Goal: Information Seeking & Learning: Learn about a topic

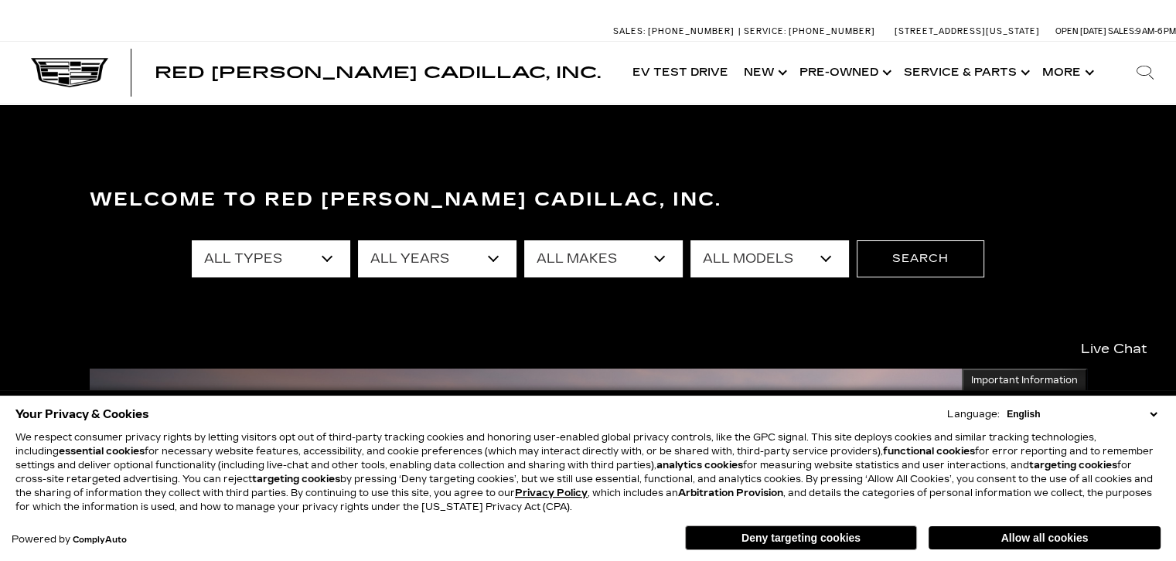
select select "Subaru"
click at [524, 241] on select "All Makes Audi BMW Cadillac Chevrolet Ford GMC Jeep Lexus Subaru Tesla Toyota V…" at bounding box center [603, 259] width 159 height 37
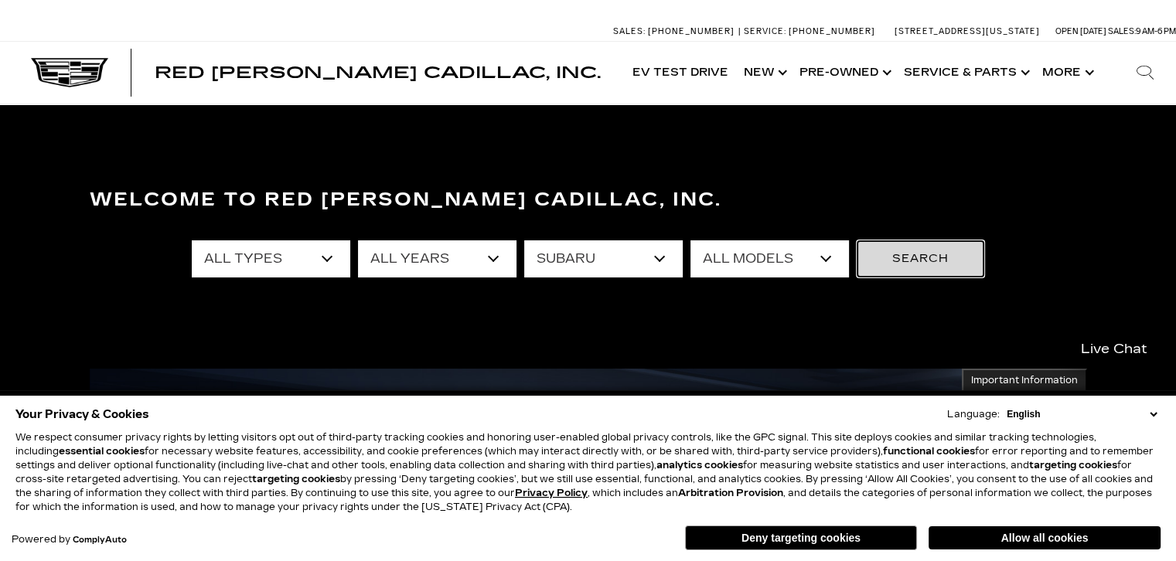
click at [916, 268] on button "Search" at bounding box center [921, 259] width 128 height 37
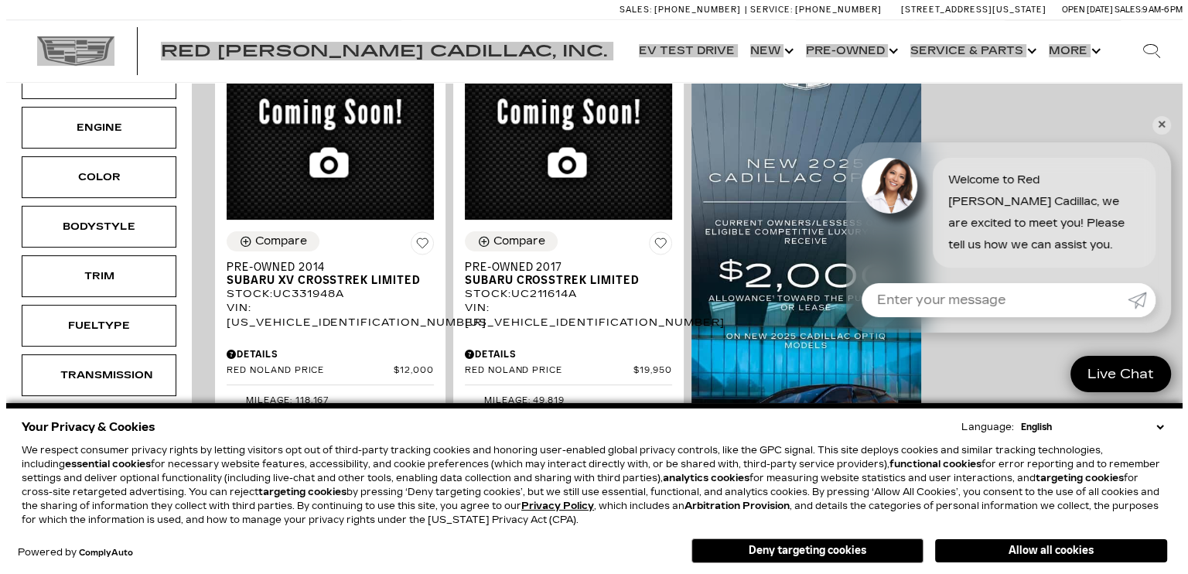
scroll to position [432, 0]
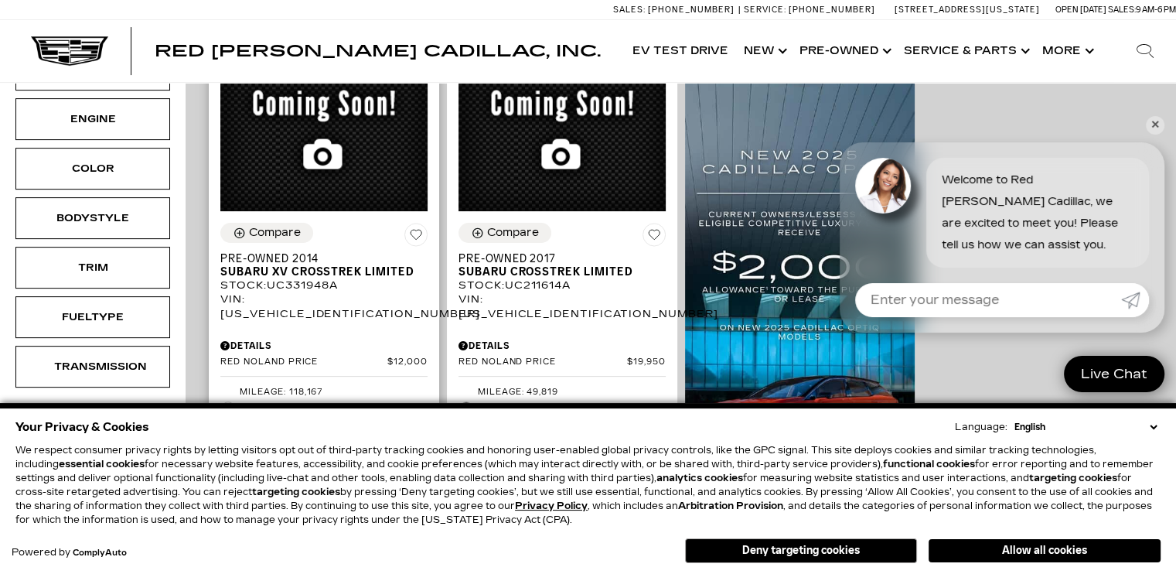
click at [223, 341] on icon "Pricing Details - Pre-Owned 2014 Subaru XV Crosstrek Limited" at bounding box center [225, 345] width 10 height 9
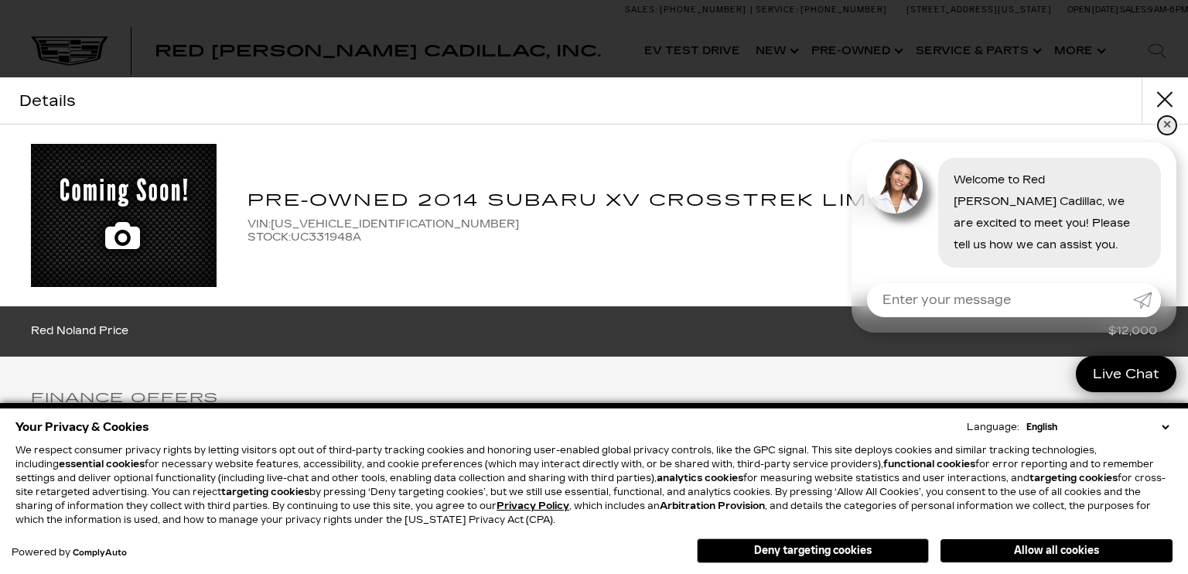
click at [1170, 125] on link "✕" at bounding box center [1167, 125] width 19 height 19
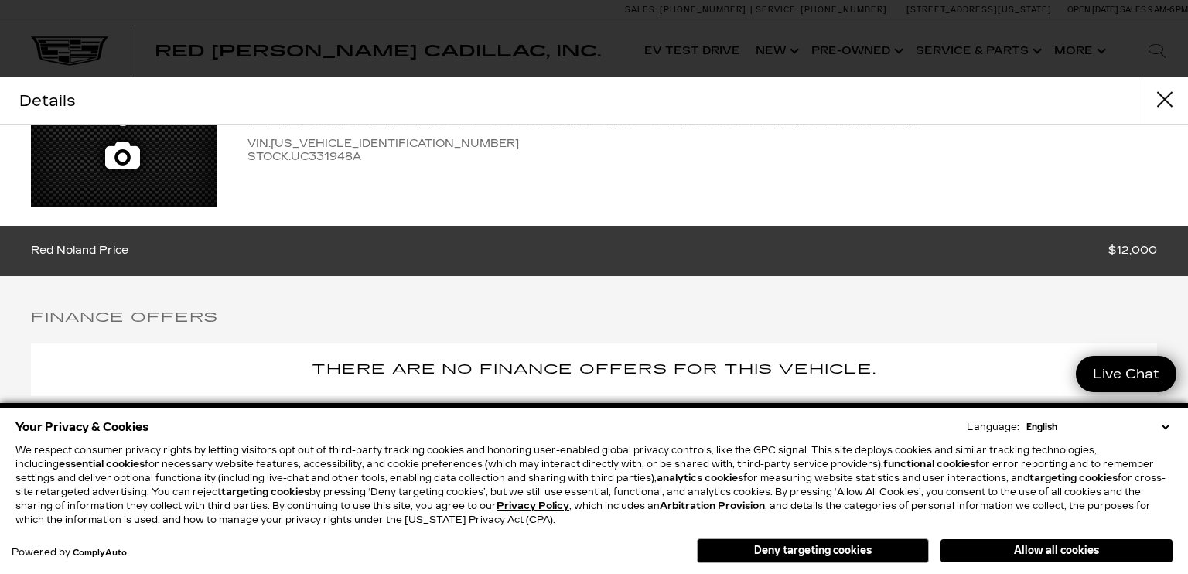
scroll to position [0, 0]
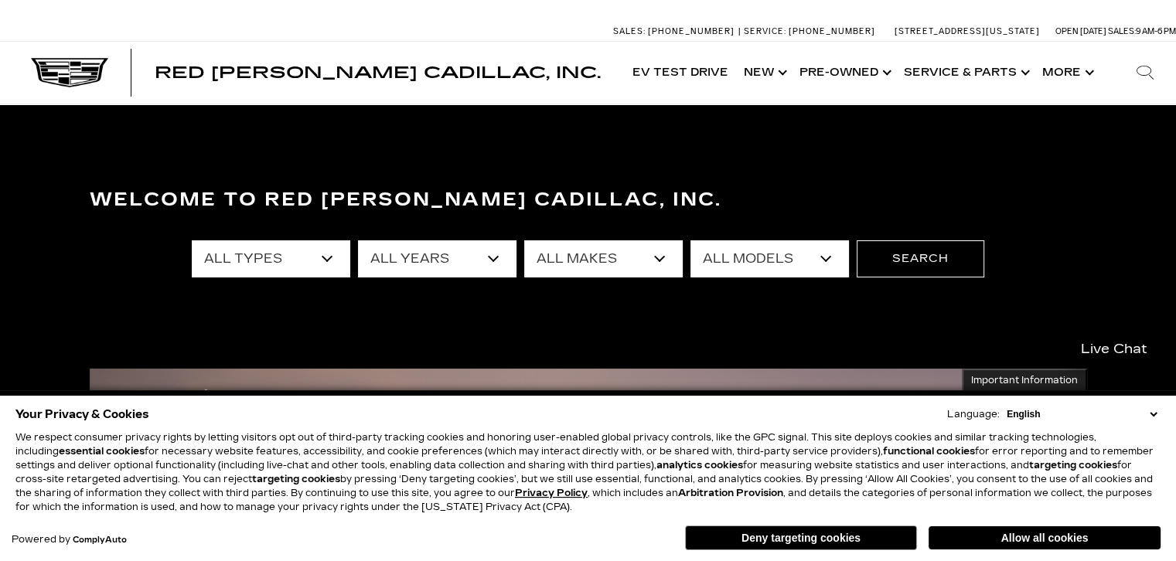
click at [611, 261] on select "All Makes Audi BMW Cadillac Chevrolet Ford GMC Jeep Lexus Subaru Tesla Toyota V…" at bounding box center [603, 259] width 159 height 37
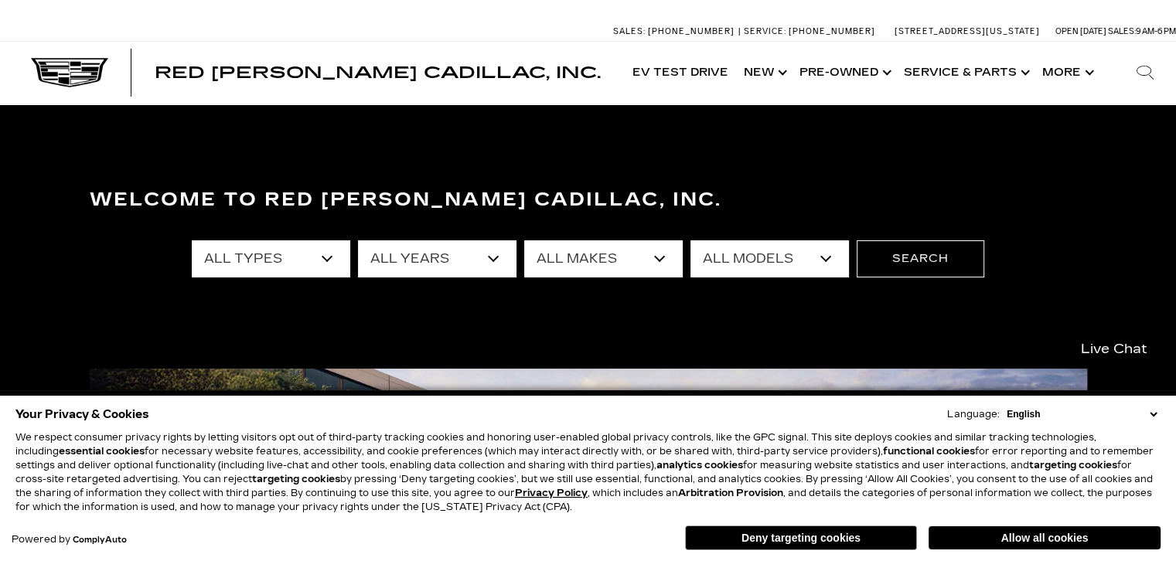
click at [626, 271] on select "All Makes Audi BMW Cadillac Chevrolet Ford GMC Jeep Lexus Subaru Tesla Toyota V…" at bounding box center [603, 259] width 159 height 37
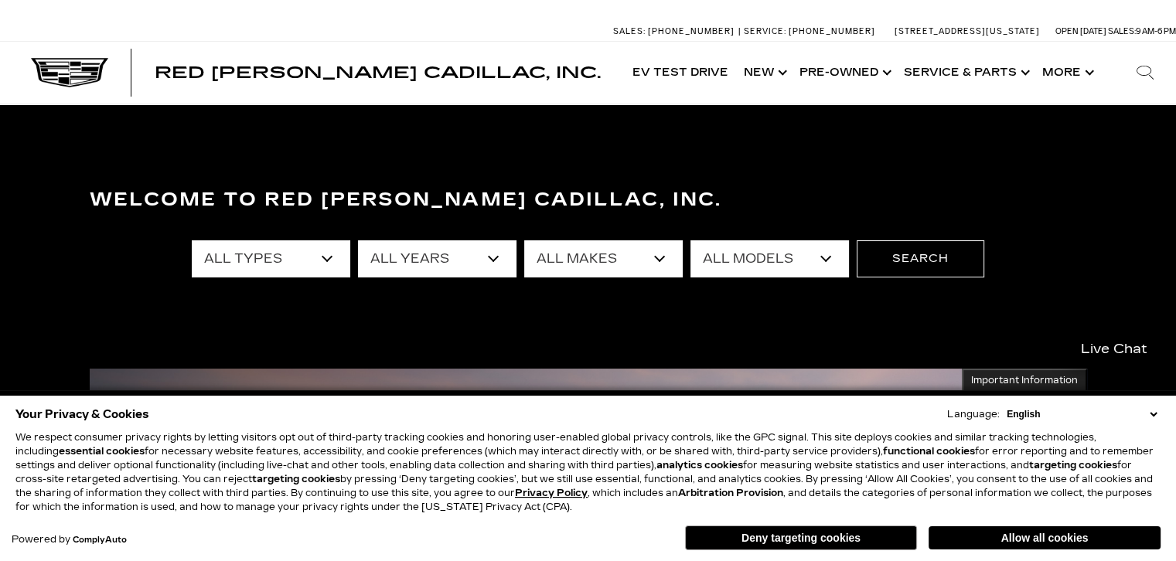
select select "Subaru"
click at [524, 241] on select "All Makes Audi BMW Cadillac Chevrolet Ford GMC Jeep Lexus Subaru Tesla Toyota V…" at bounding box center [603, 259] width 159 height 37
click at [885, 260] on button "Search" at bounding box center [921, 259] width 128 height 37
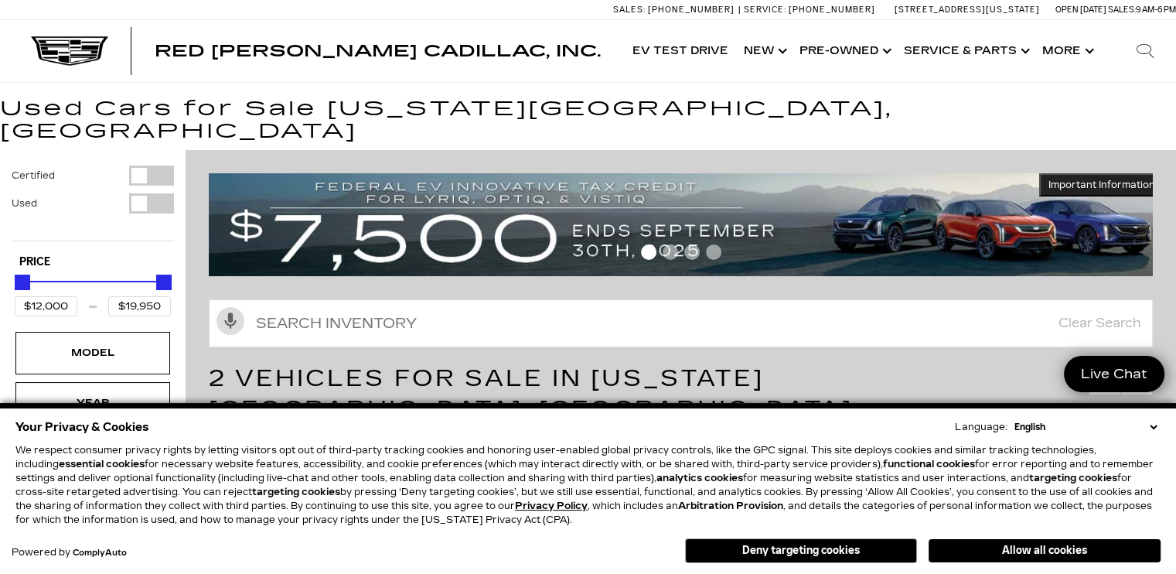
scroll to position [31, 0]
